Goal: Check status

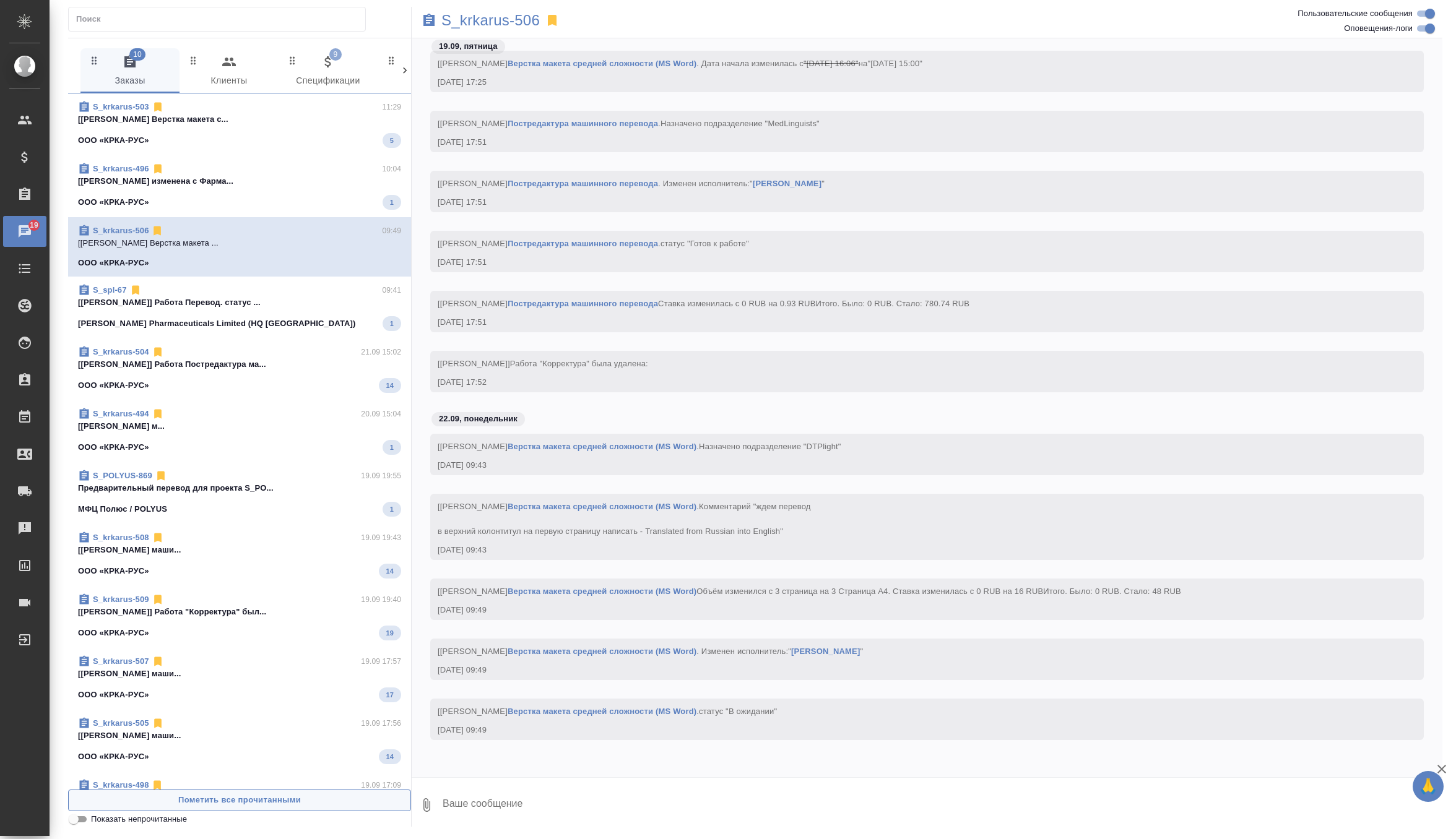
click at [194, 794] on span "Пометить все прочитанными" at bounding box center [239, 801] width 329 height 15
click at [329, 71] on span "9 Спецификации" at bounding box center [328, 72] width 85 height 34
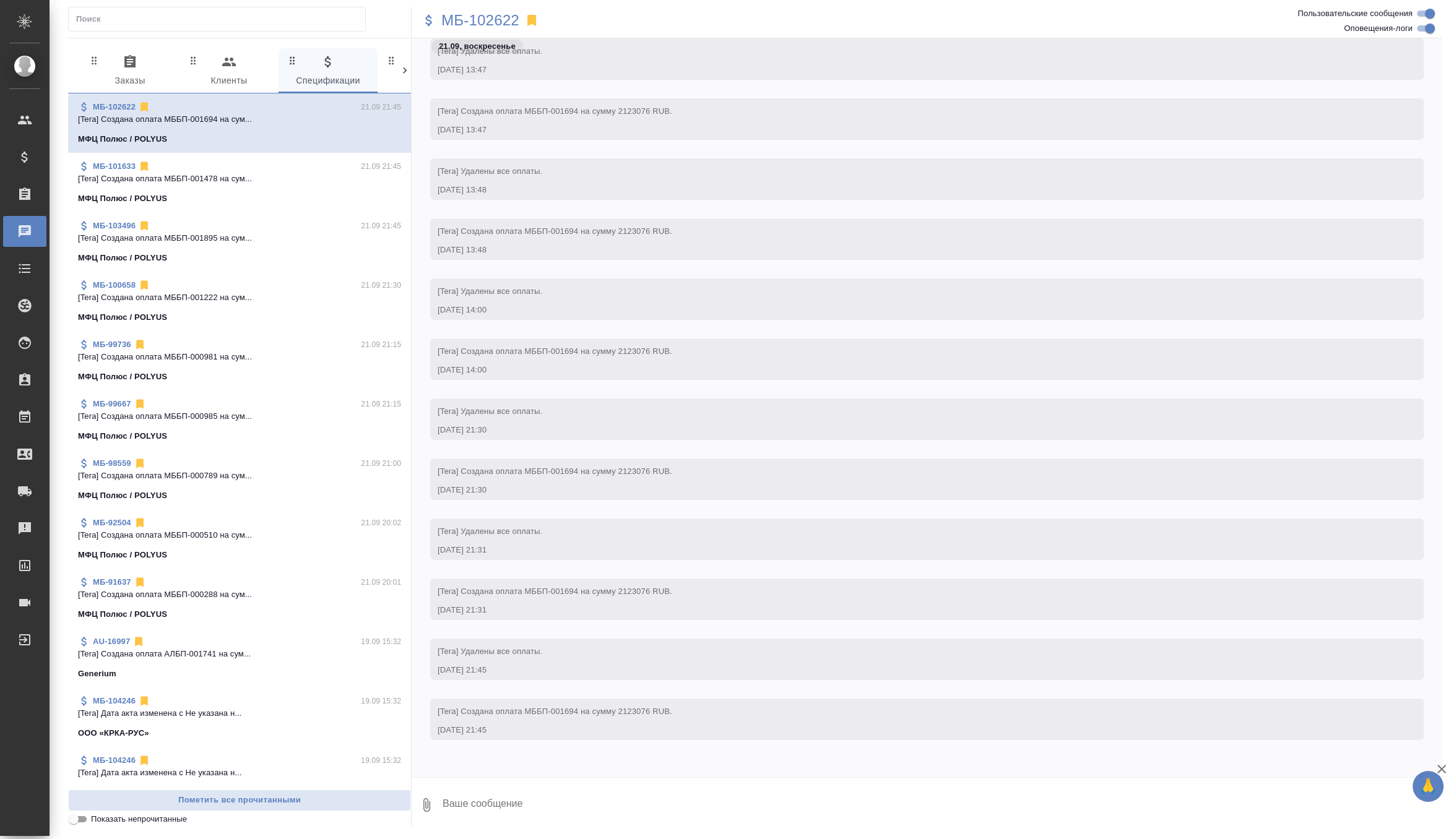
scroll to position [2400, 0]
click at [138, 71] on span "0 Заказы" at bounding box center [130, 72] width 85 height 34
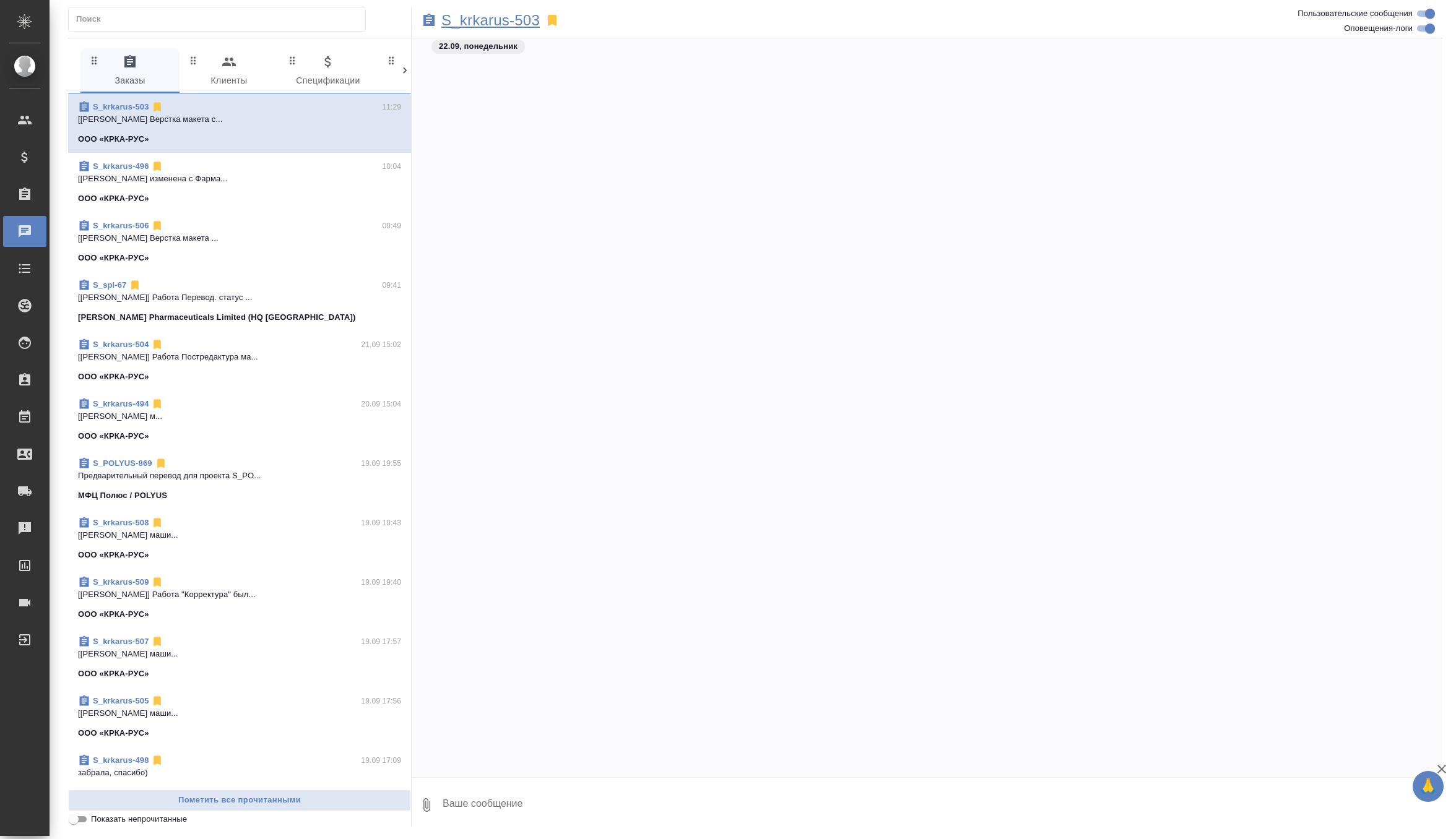
scroll to position [26237, 0]
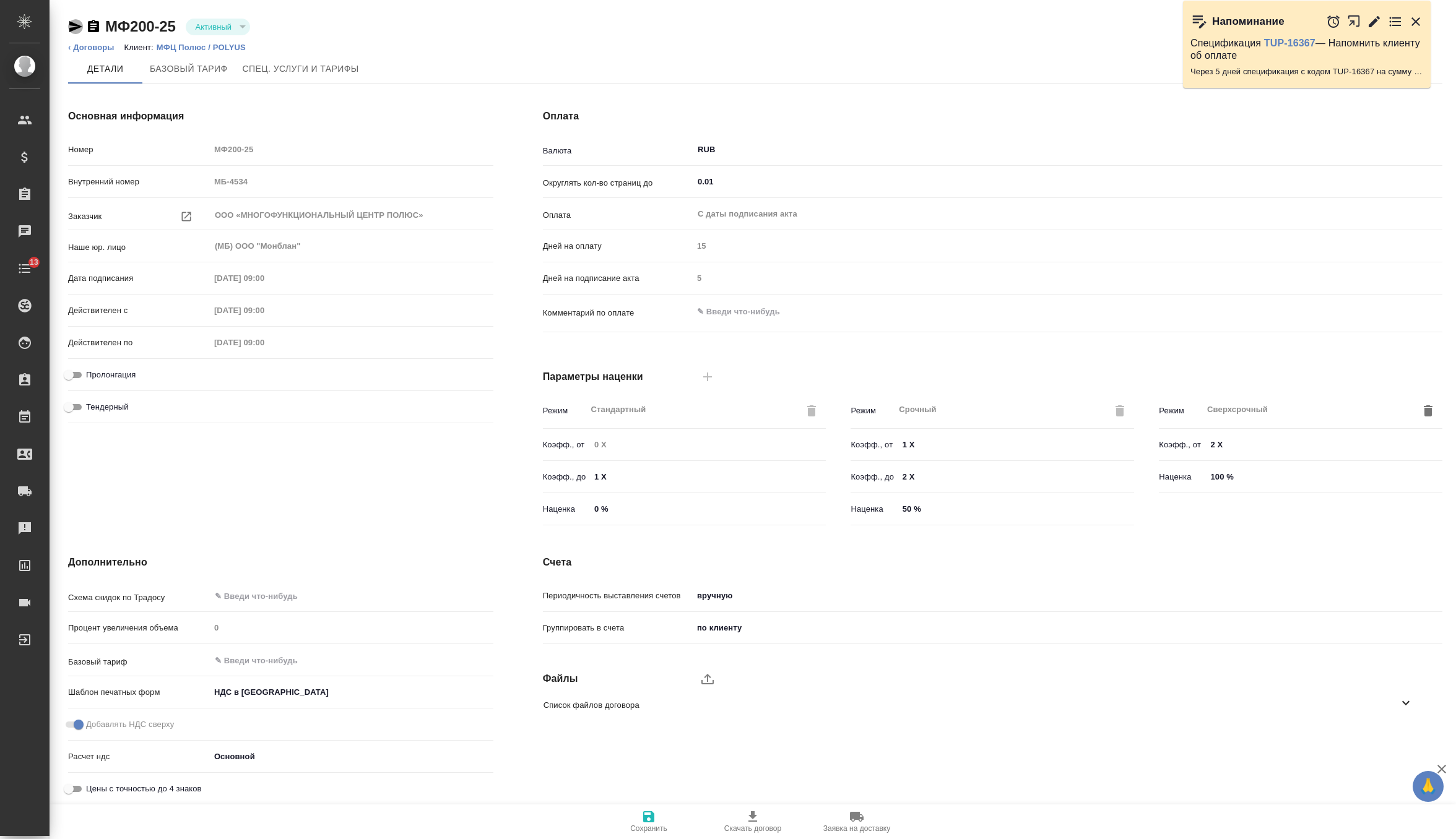
click at [71, 21] on icon "button" at bounding box center [75, 26] width 15 height 15
